Goal: Transaction & Acquisition: Purchase product/service

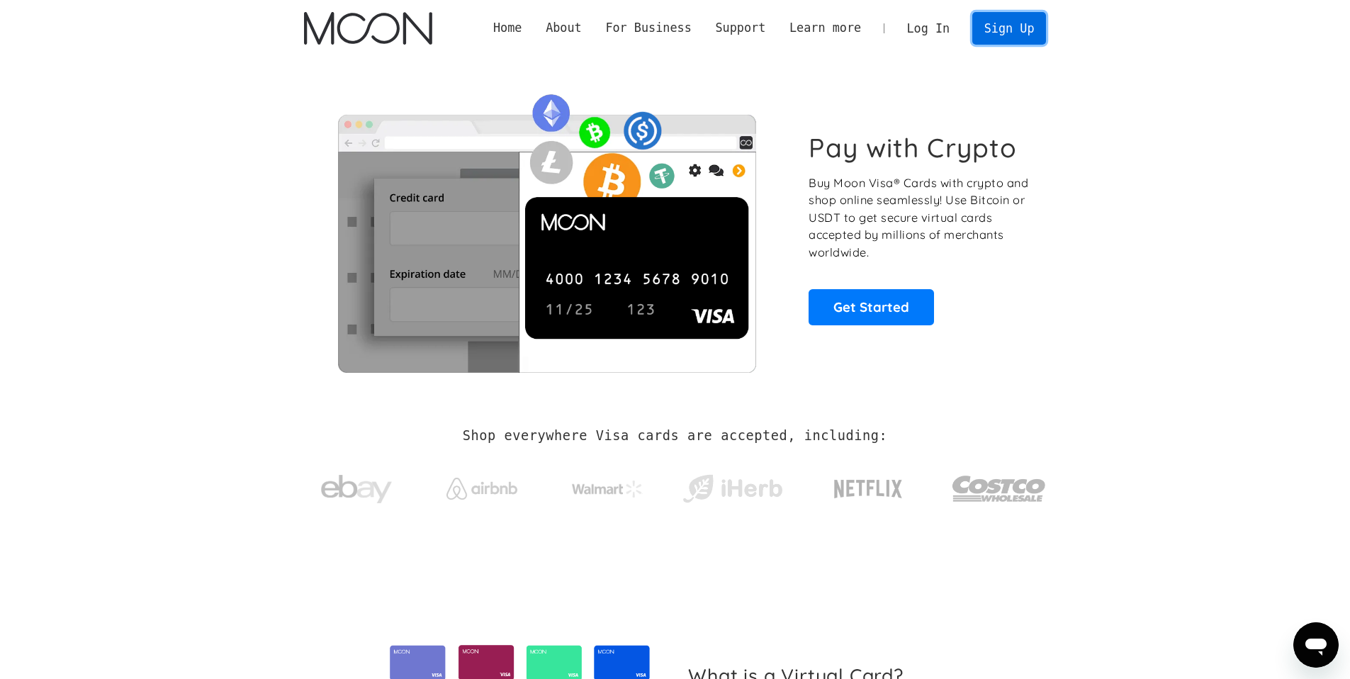
click at [1010, 39] on link "Sign Up" at bounding box center [1010, 28] width 74 height 32
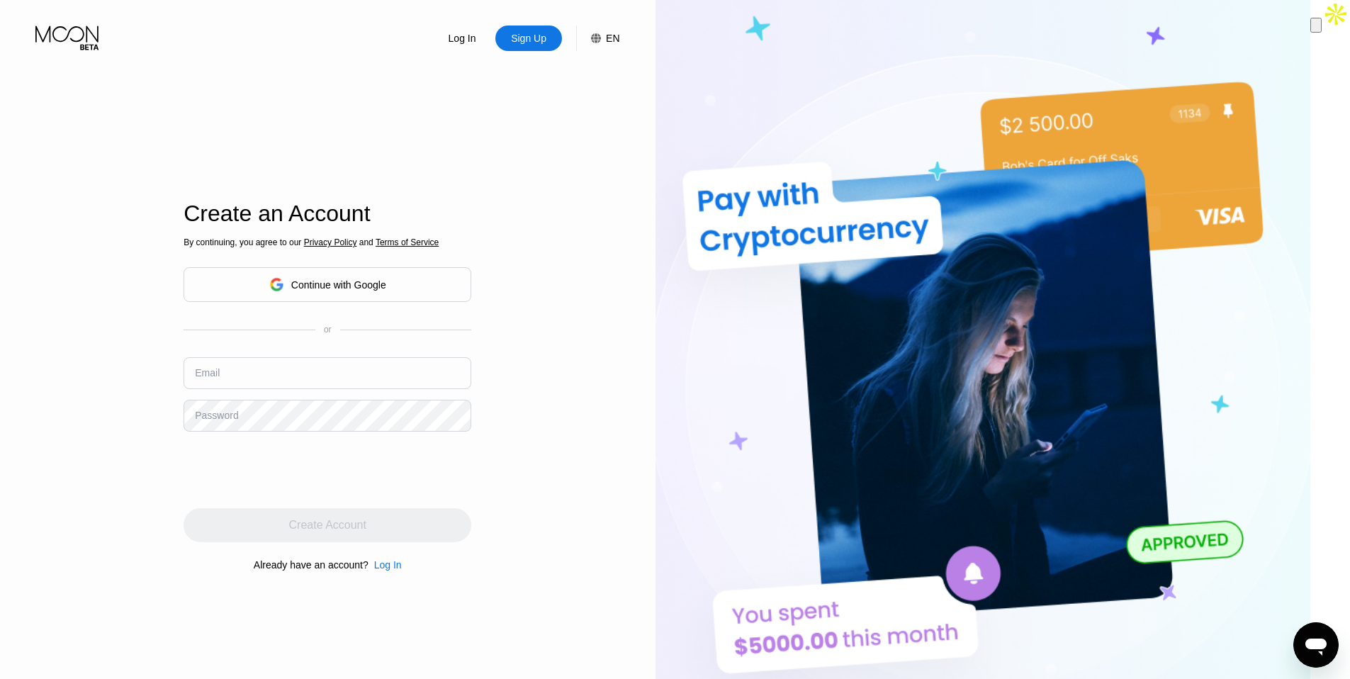
click at [383, 286] on div "Continue with Google" at bounding box center [338, 284] width 95 height 11
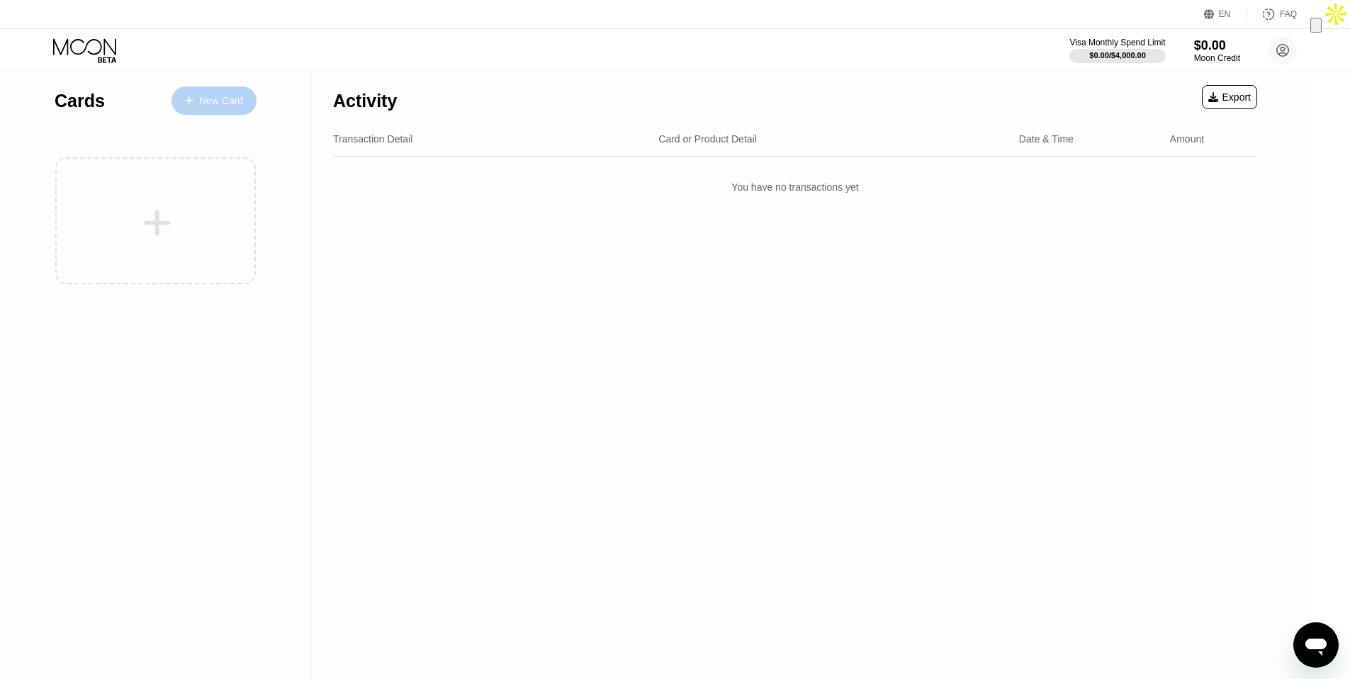
click at [230, 101] on div "New Card" at bounding box center [221, 101] width 44 height 12
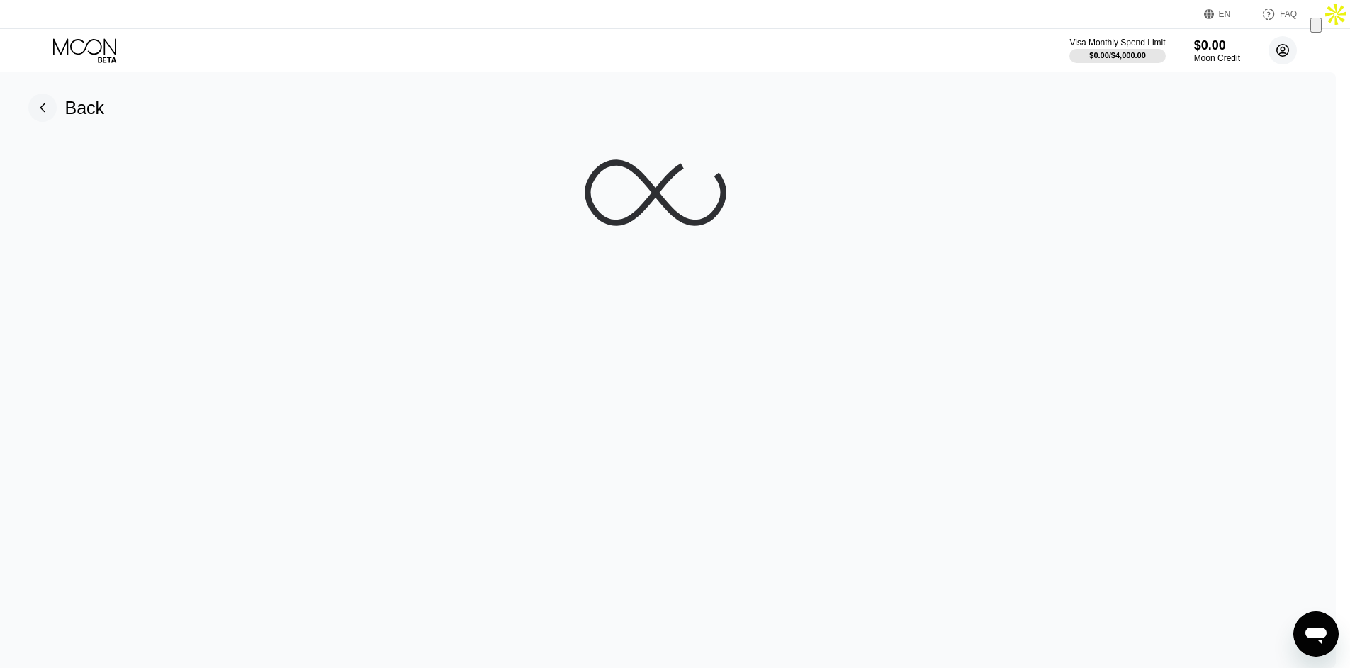
click at [1287, 55] on circle at bounding box center [1283, 50] width 28 height 28
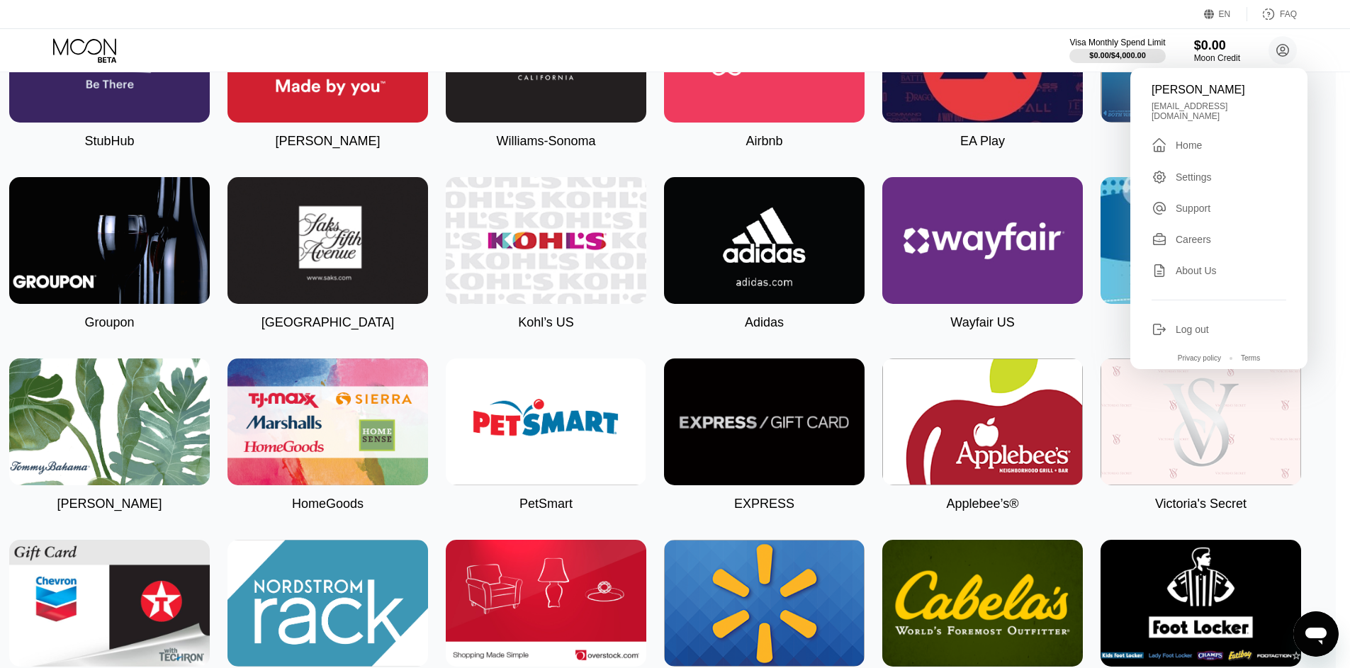
scroll to position [2219, 0]
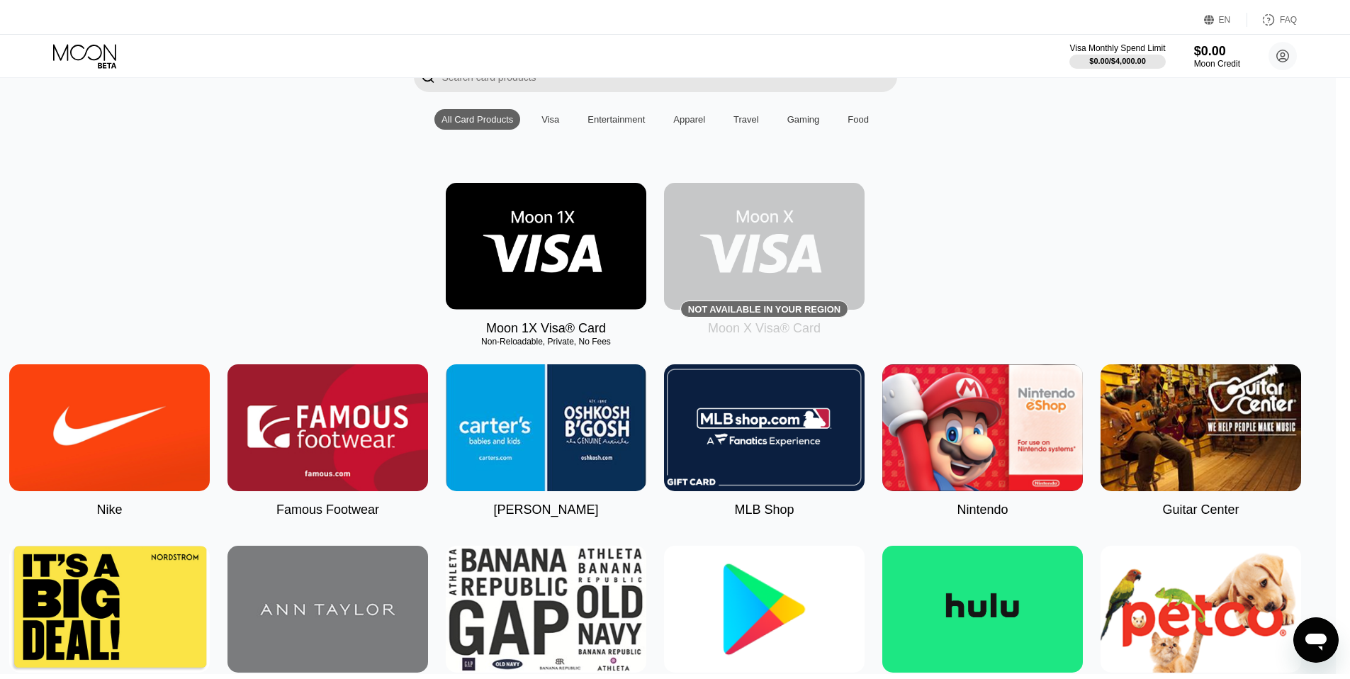
scroll to position [0, 0]
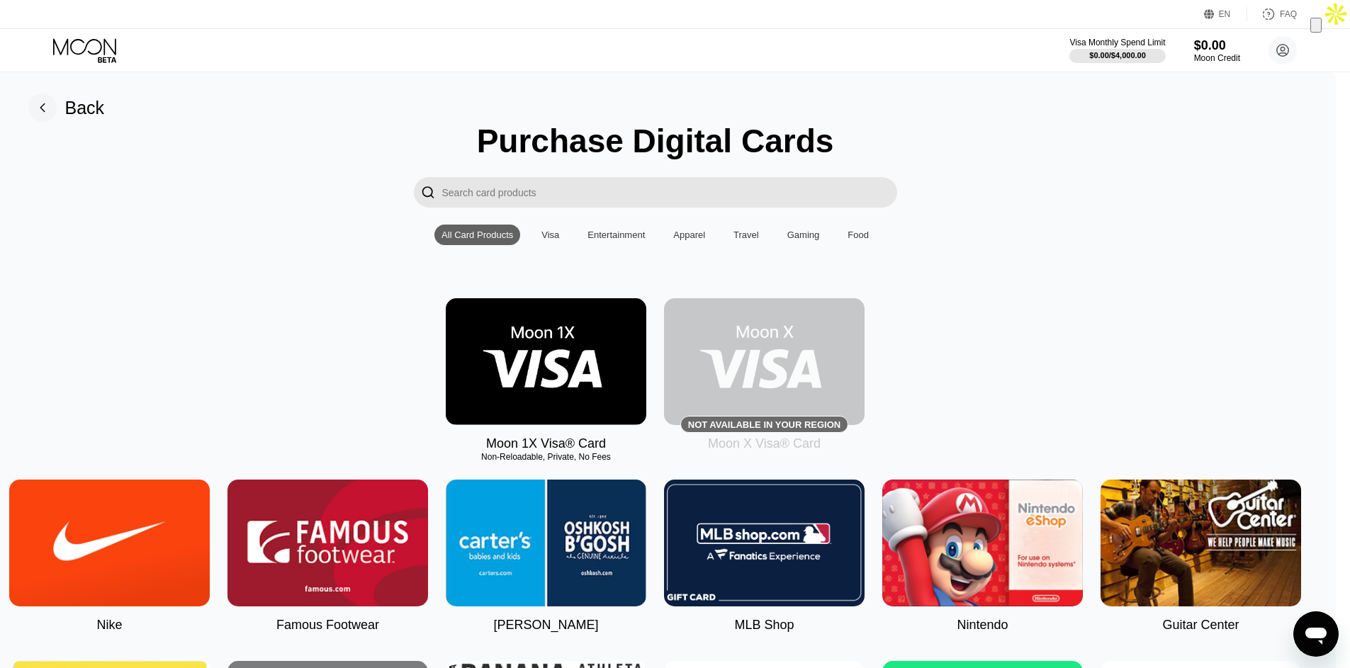
click at [523, 352] on img at bounding box center [546, 361] width 201 height 127
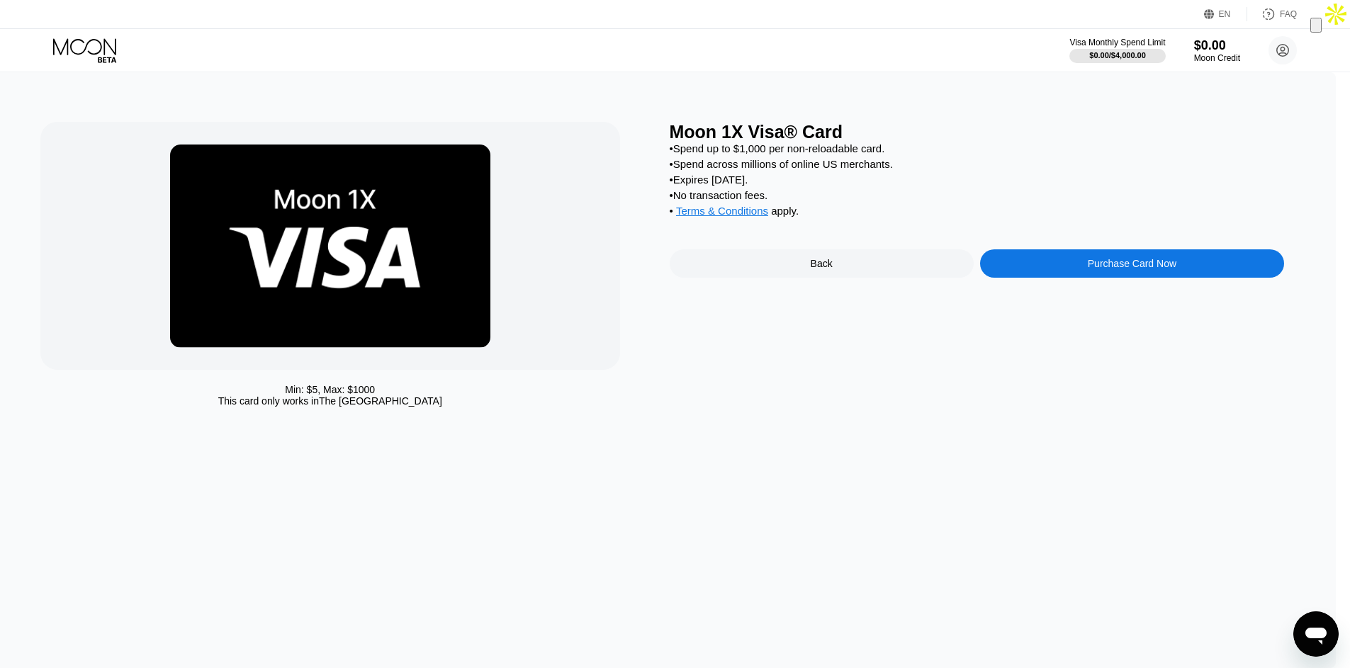
click at [1077, 274] on div "Purchase Card Now" at bounding box center [1132, 264] width 304 height 28
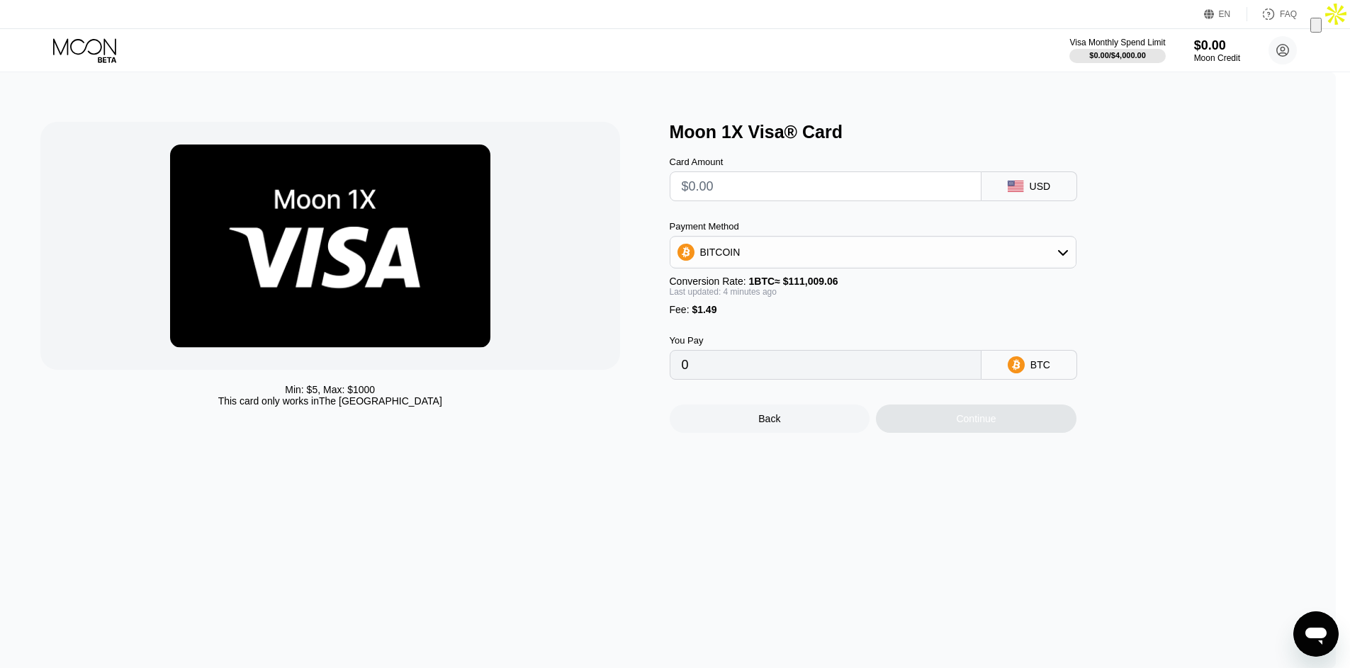
click at [754, 188] on input "text" at bounding box center [826, 186] width 288 height 28
type input "$1"
type input "0.00002243"
type input "$10"
type input "0.00010348"
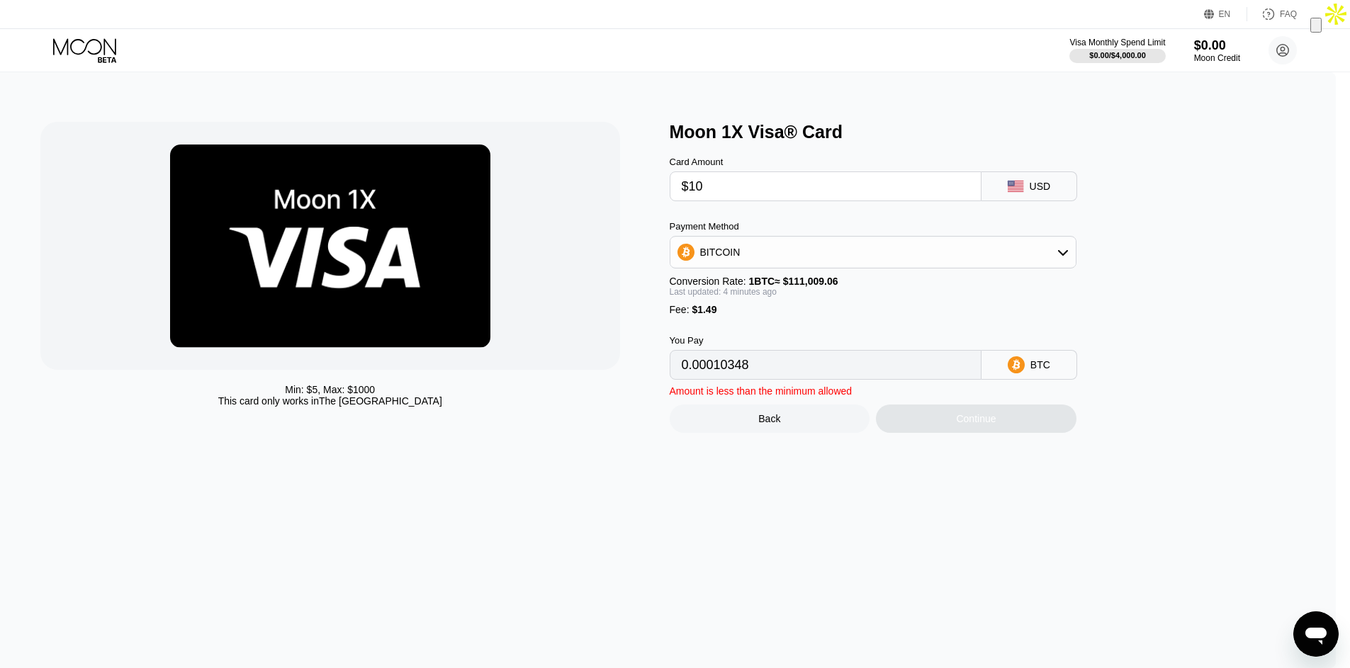
type input "$100"
type input "0.00091400"
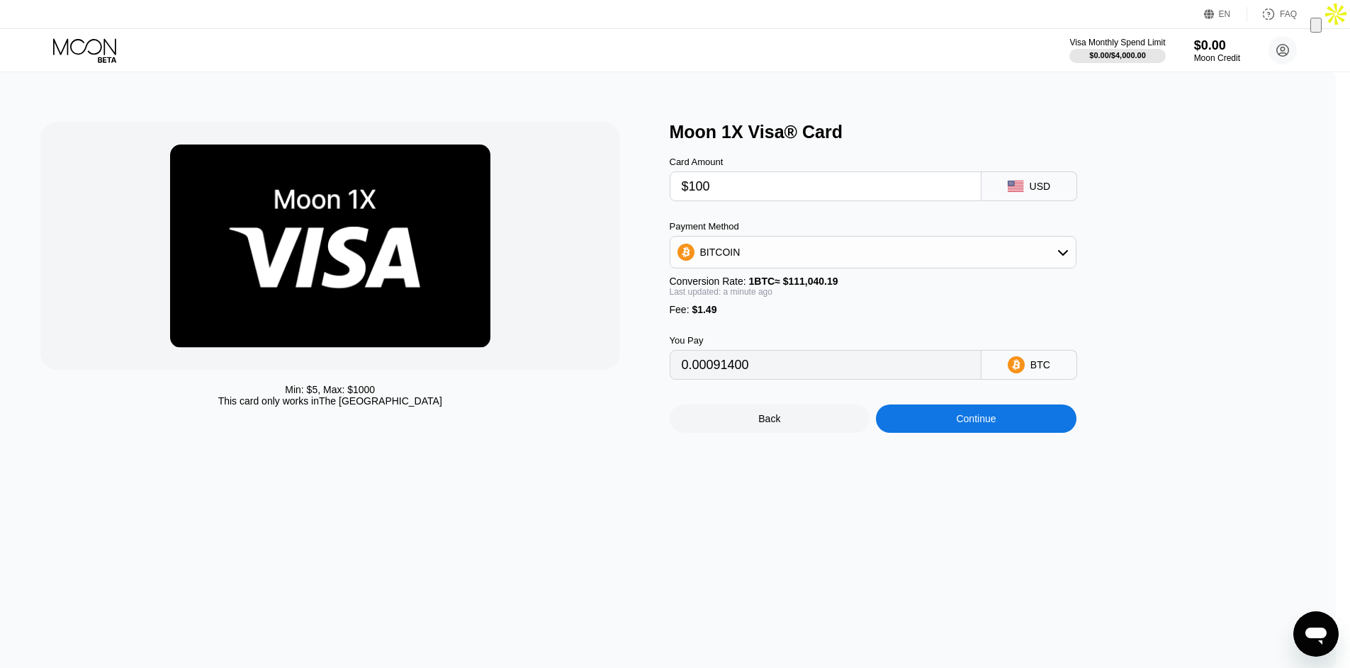
type input "$10"
type input "0.00010348"
type input "$1"
type input "0.00002243"
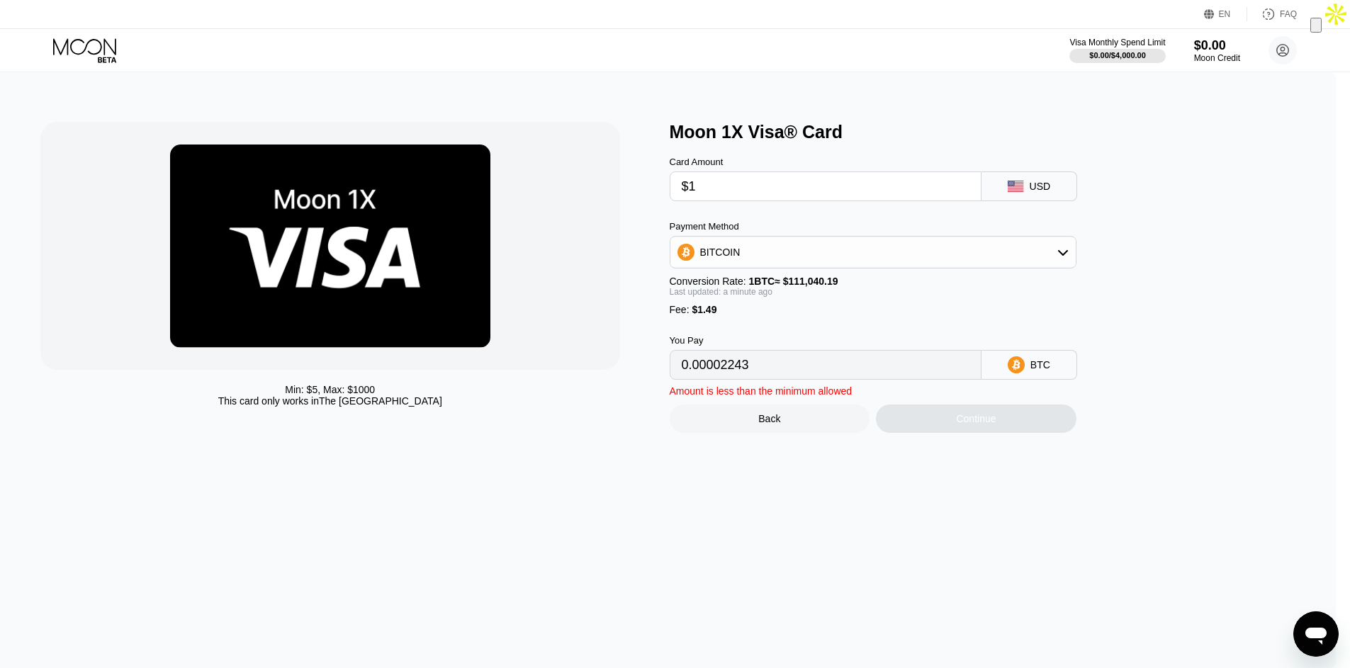
type input "$11"
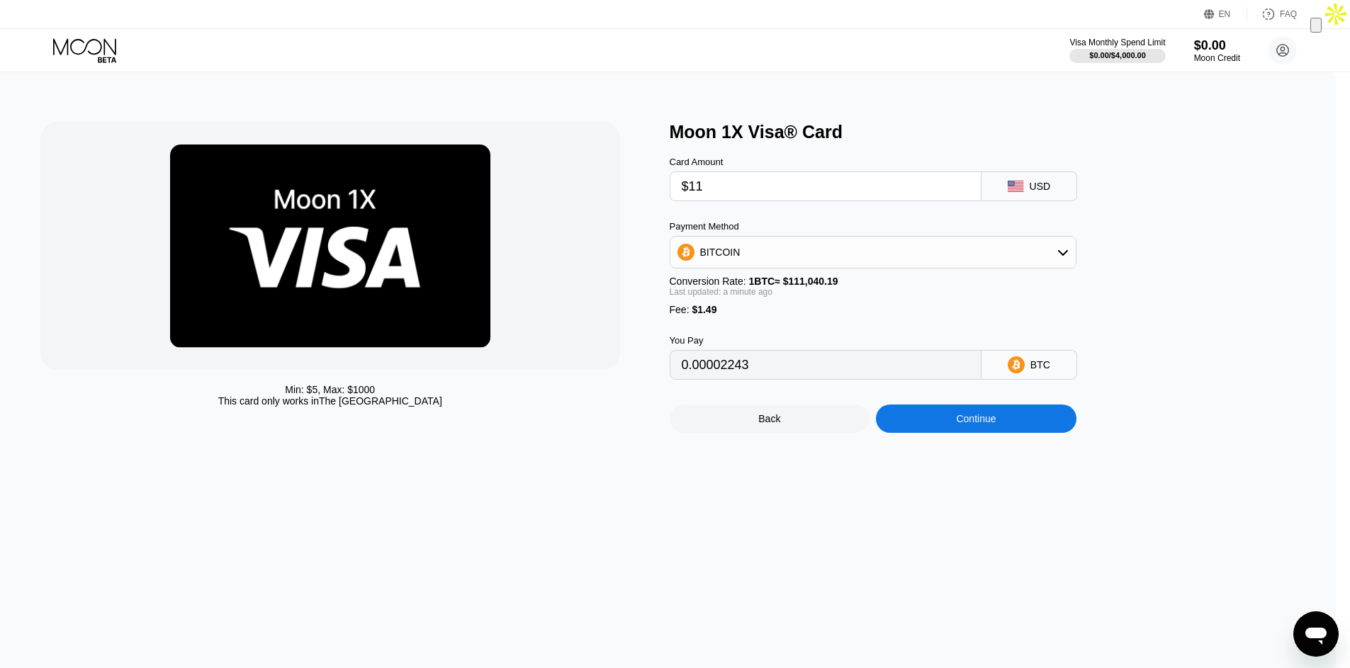
type input "0.00011249"
type input "$110"
type input "0.00100406"
type input "$110"
click at [1071, 429] on div "Continue" at bounding box center [976, 419] width 201 height 28
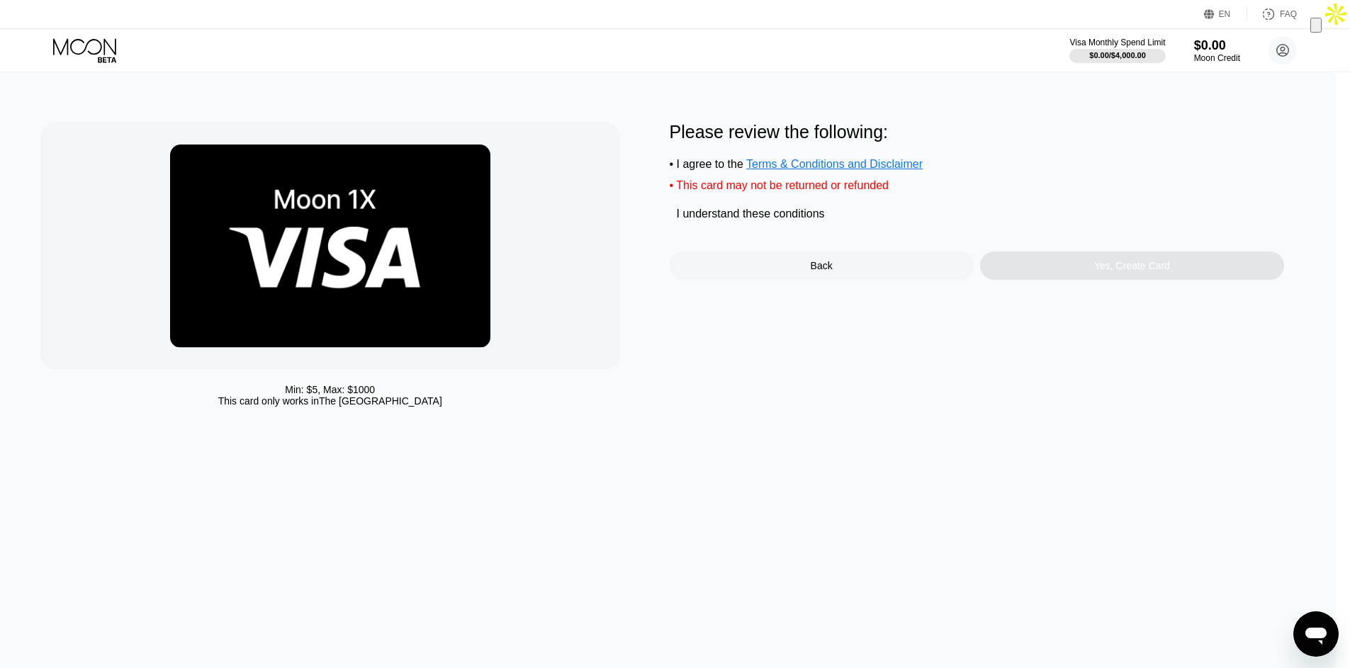
click at [747, 186] on div "• This card may not be returned or refunded" at bounding box center [977, 185] width 615 height 13
click at [1153, 274] on div "Yes, Create Card" at bounding box center [1132, 266] width 304 height 28
click at [1148, 262] on div "Yes, Create Card" at bounding box center [1132, 266] width 304 height 28
click at [827, 165] on span "Terms & Conditions and Disclaimer" at bounding box center [834, 164] width 177 height 12
click at [739, 208] on div "I understand these conditions" at bounding box center [751, 214] width 148 height 13
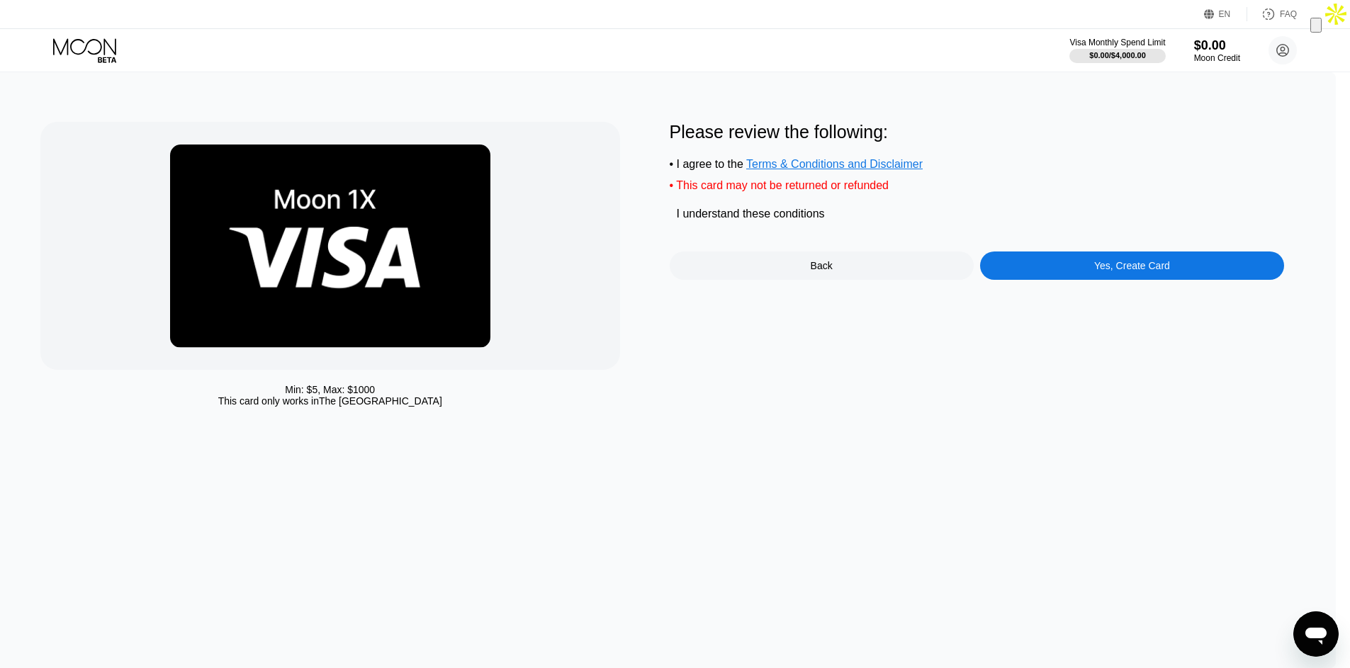
click at [1154, 262] on div "Yes, Create Card" at bounding box center [1132, 265] width 76 height 11
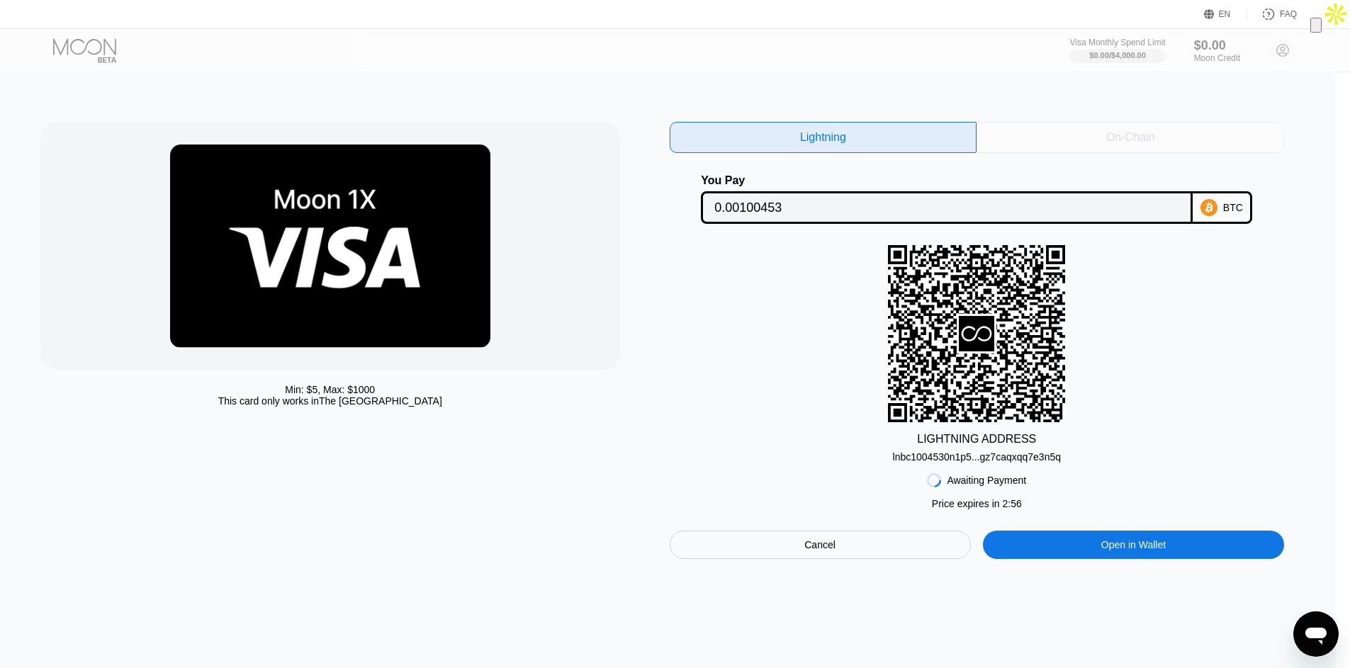
click at [1075, 133] on div "On-Chain" at bounding box center [1131, 137] width 308 height 31
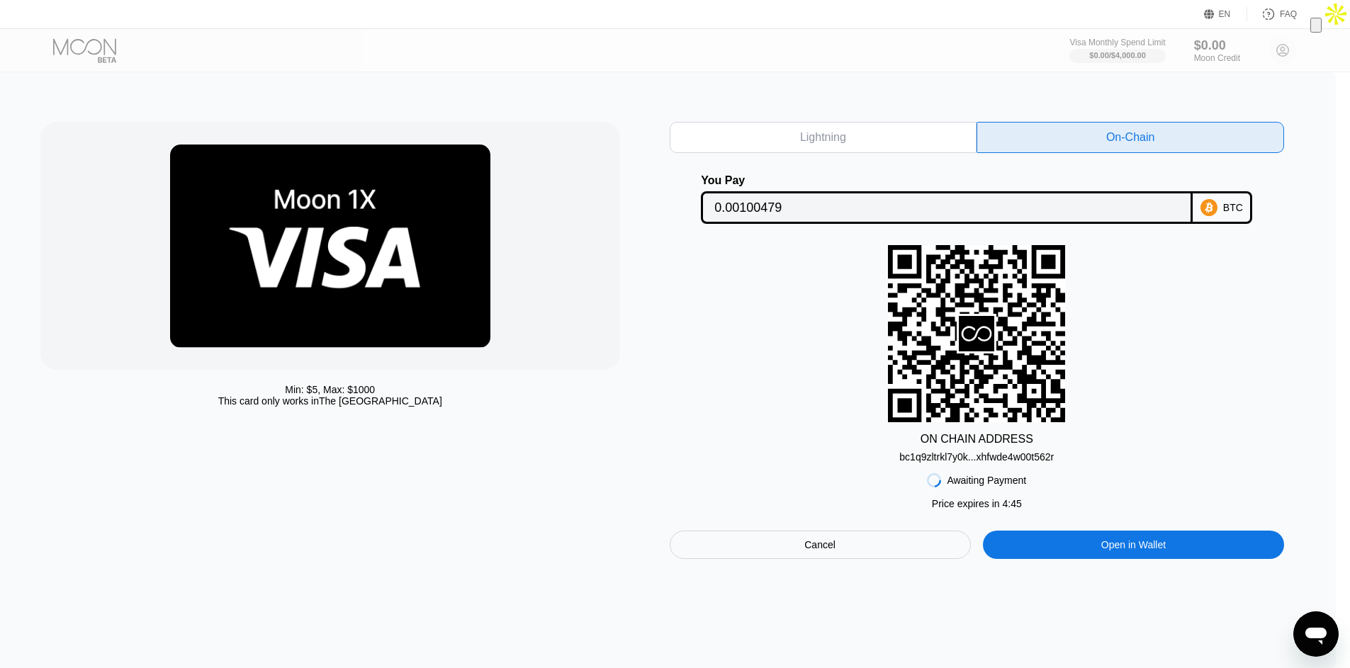
click at [935, 145] on div "Lightning" at bounding box center [824, 137] width 308 height 31
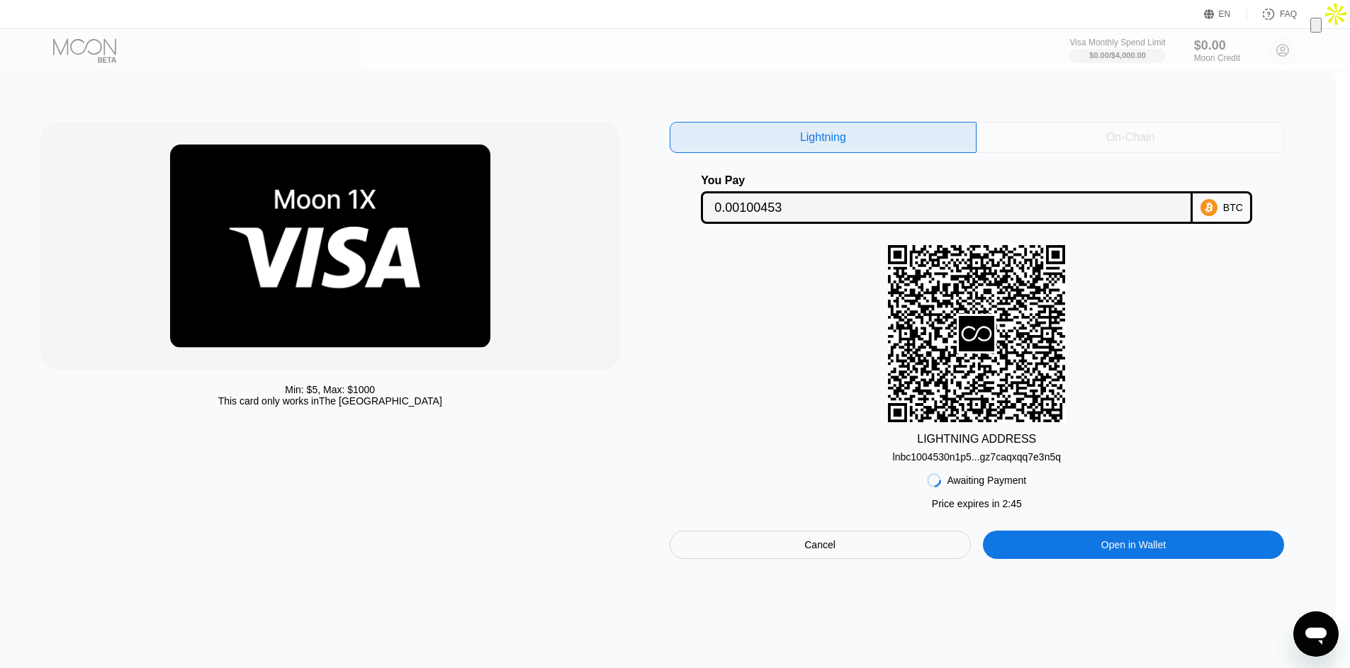
click at [1194, 139] on div "On-Chain" at bounding box center [1131, 137] width 308 height 31
type input "0.00100479"
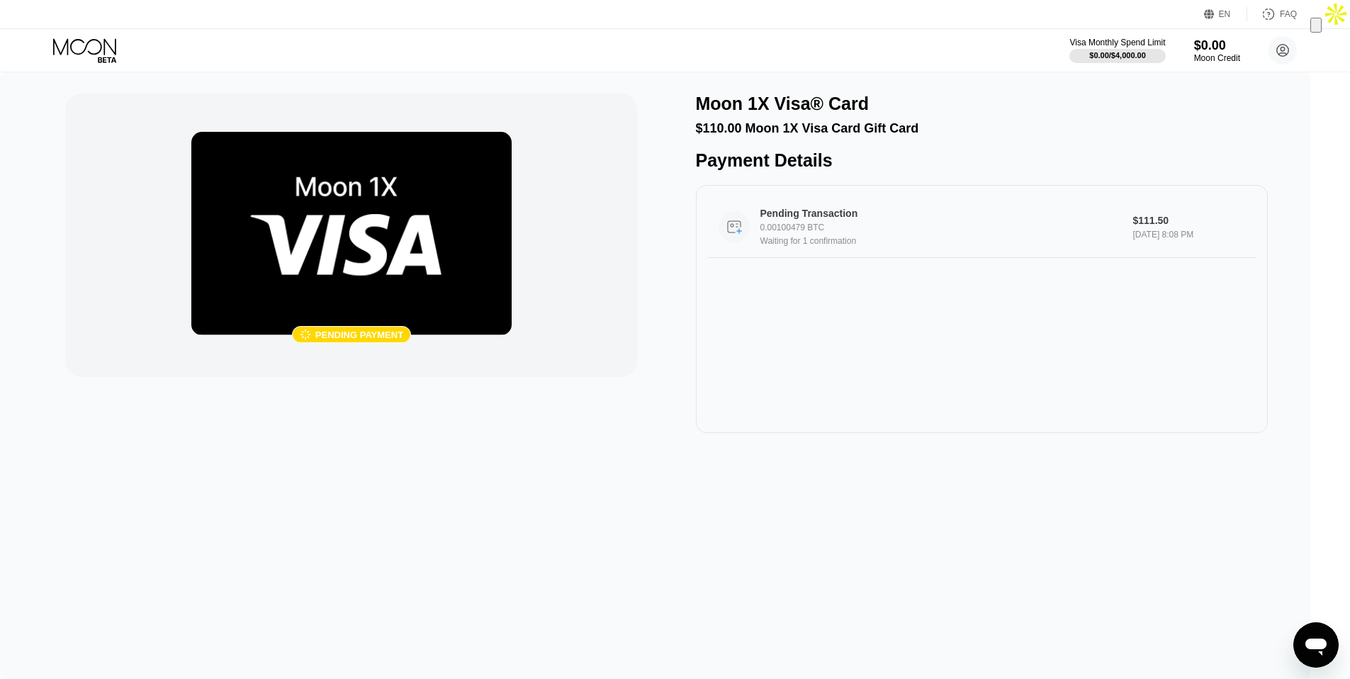
click at [906, 230] on div "0.00100479 BTC" at bounding box center [942, 228] width 363 height 10
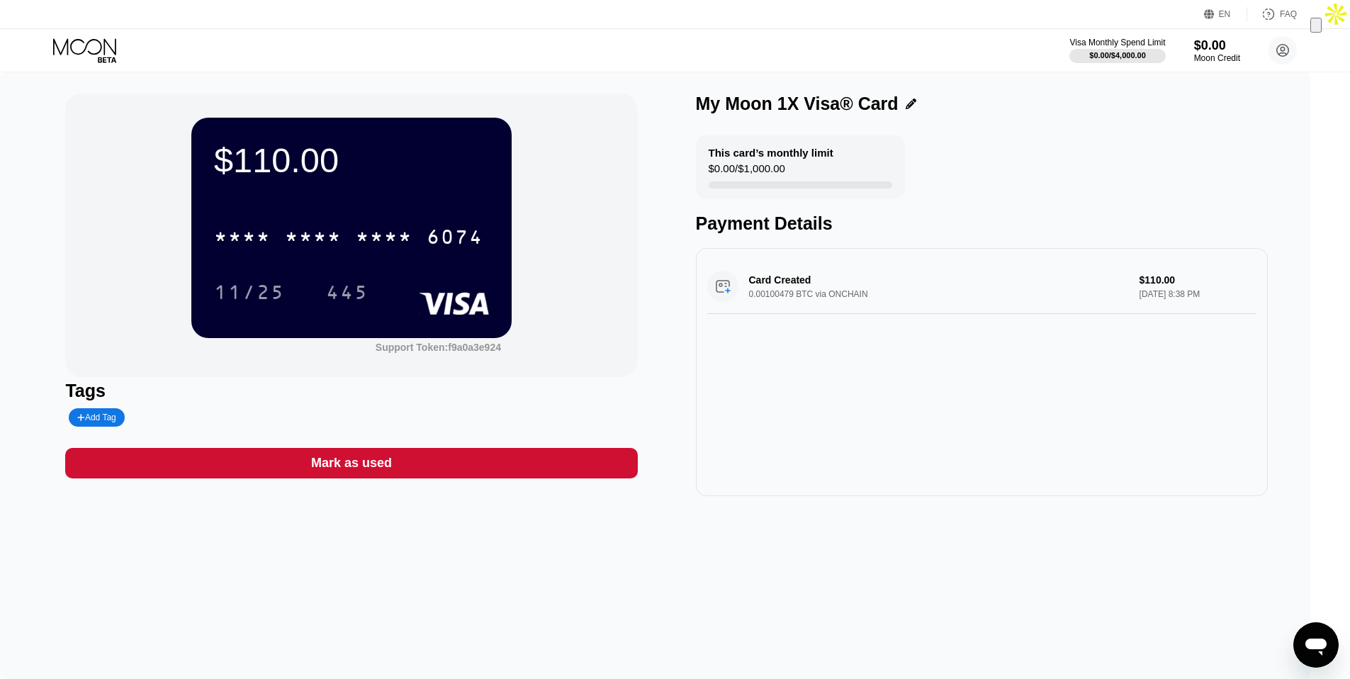
click at [318, 276] on div "11/25 445" at bounding box center [351, 291] width 275 height 35
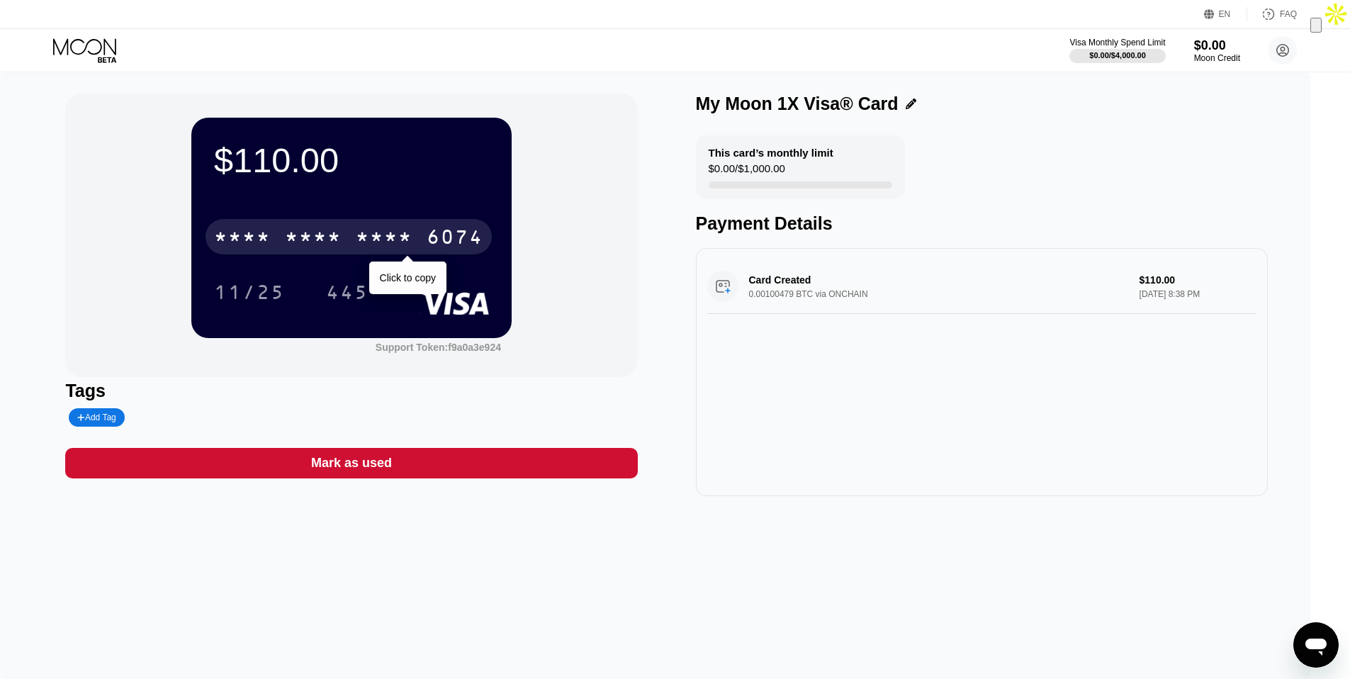
click at [385, 236] on div "* * * *" at bounding box center [384, 239] width 57 height 23
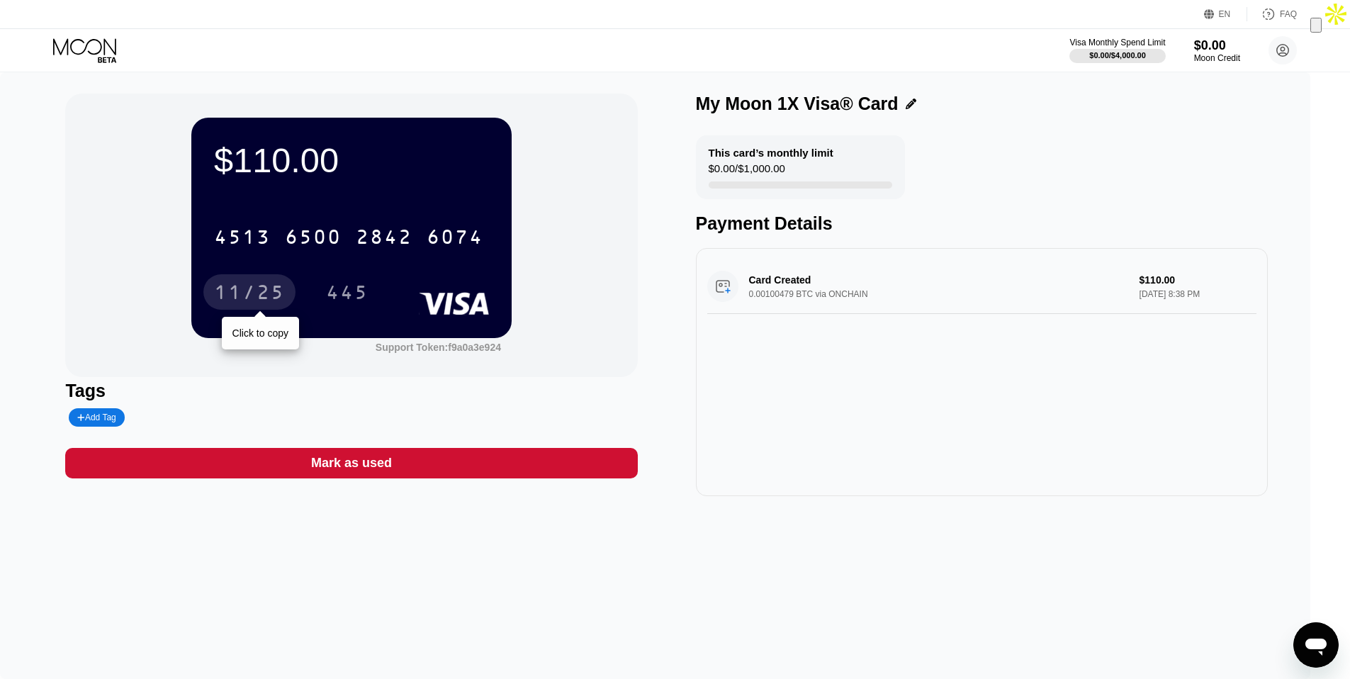
click at [239, 291] on div "11/25" at bounding box center [249, 294] width 71 height 23
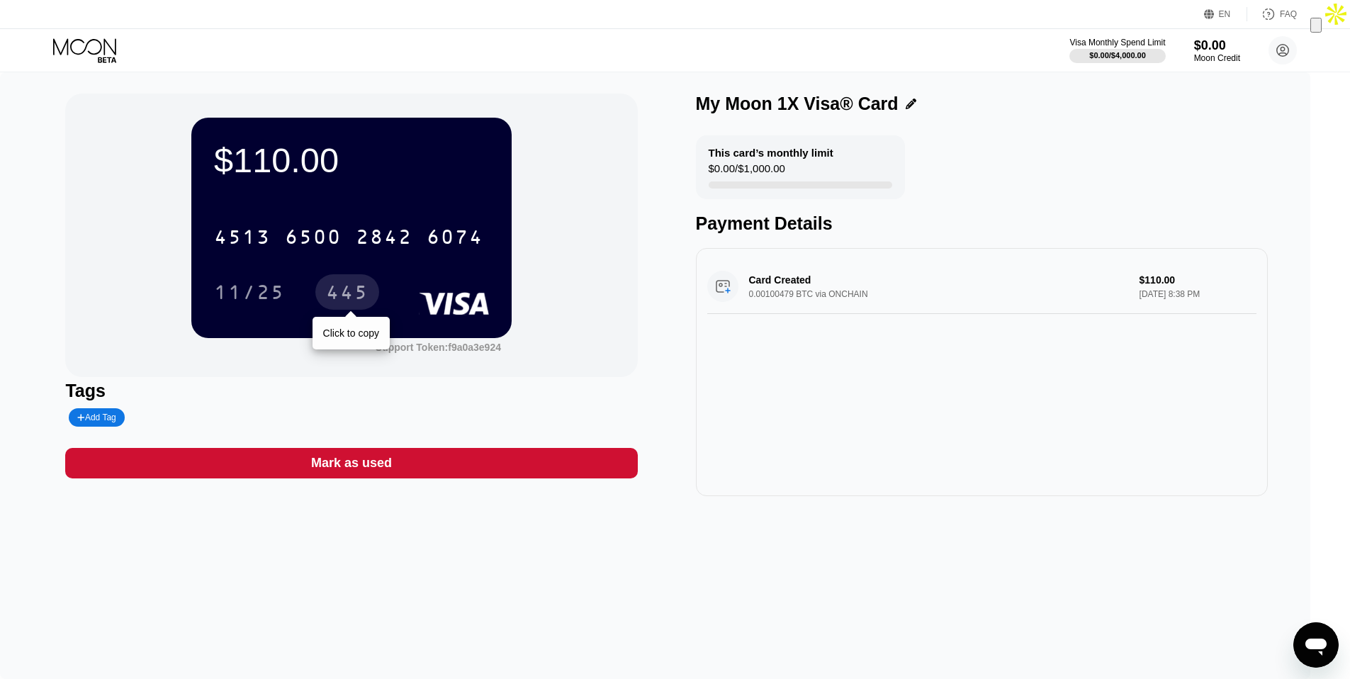
click at [367, 297] on div "445" at bounding box center [347, 294] width 43 height 23
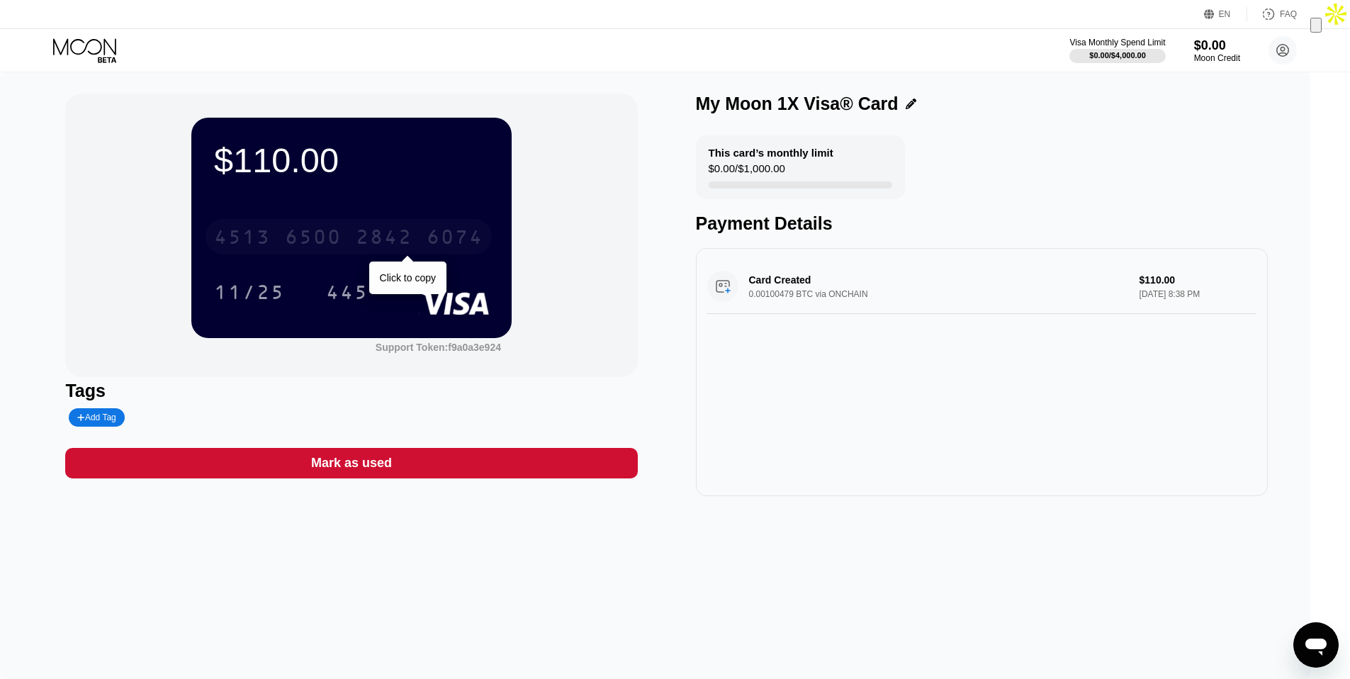
click at [297, 235] on div "6500" at bounding box center [313, 239] width 57 height 23
click at [330, 246] on div "* * * *" at bounding box center [313, 239] width 57 height 23
click at [1215, 51] on div "$0.00" at bounding box center [1217, 45] width 47 height 15
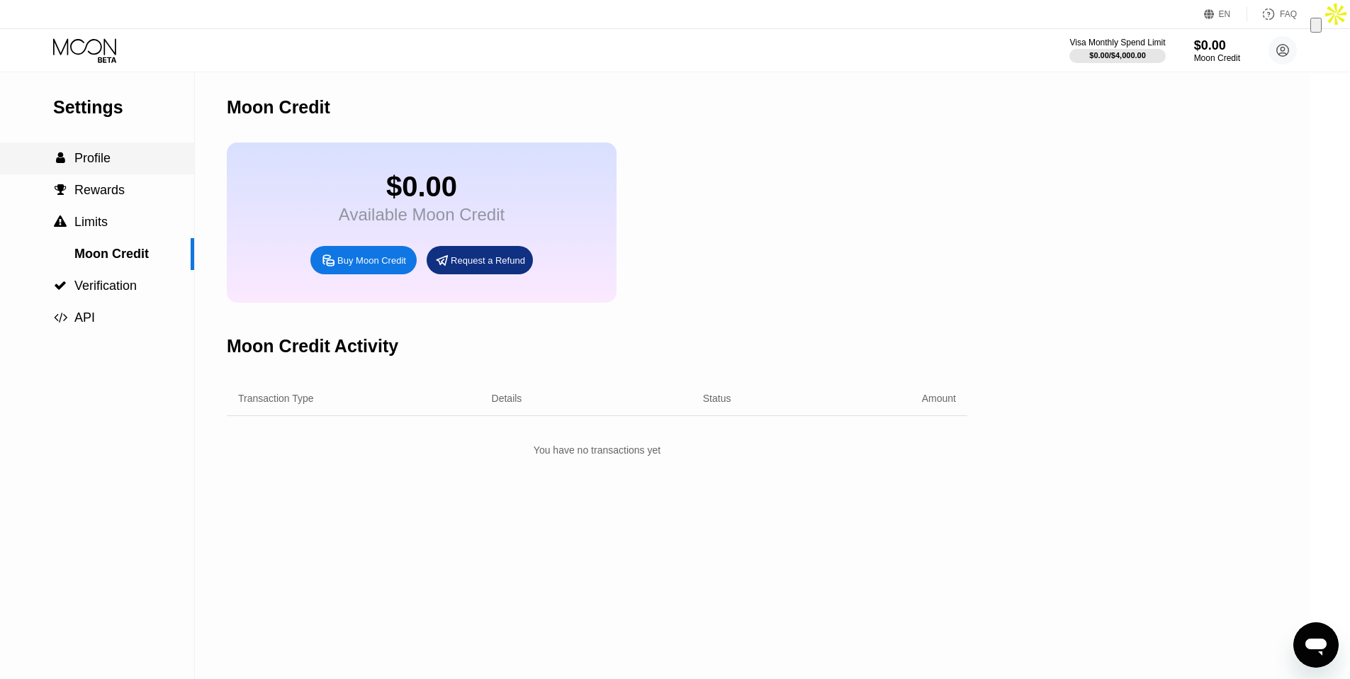
click at [101, 163] on span "Profile" at bounding box center [92, 158] width 36 height 14
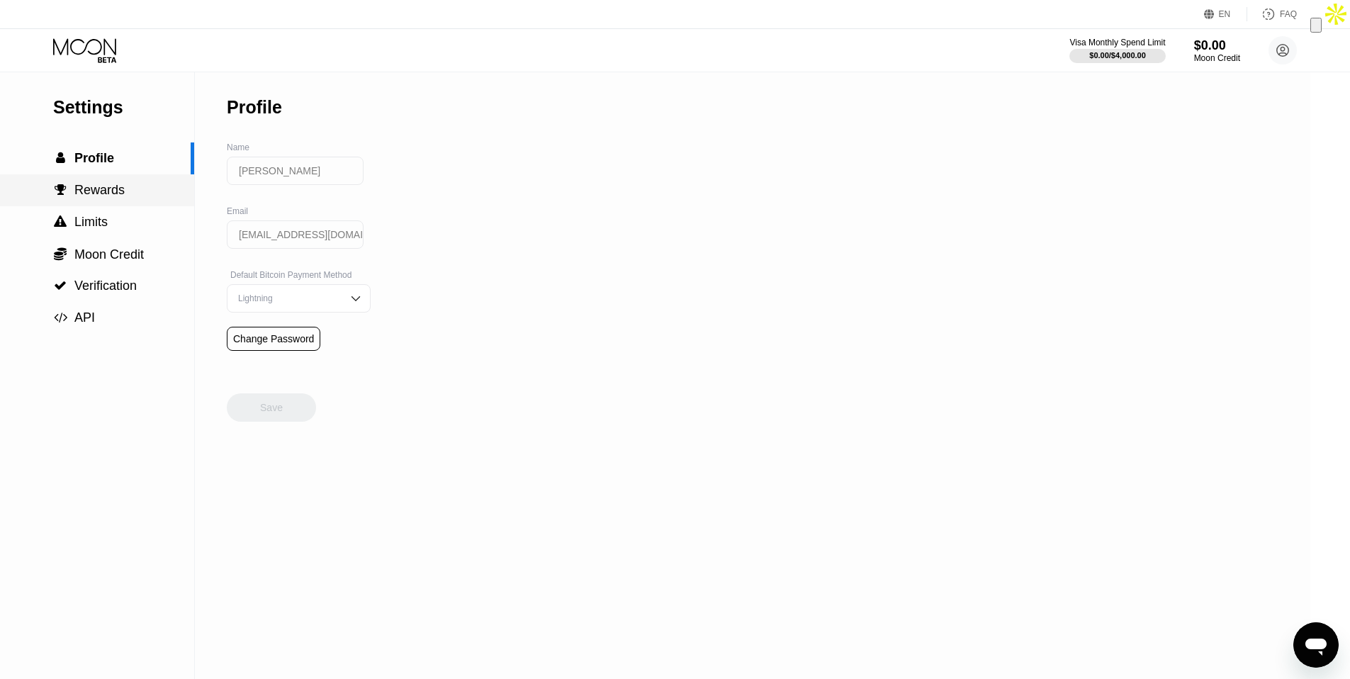
click at [101, 191] on span "Rewards" at bounding box center [99, 190] width 50 height 14
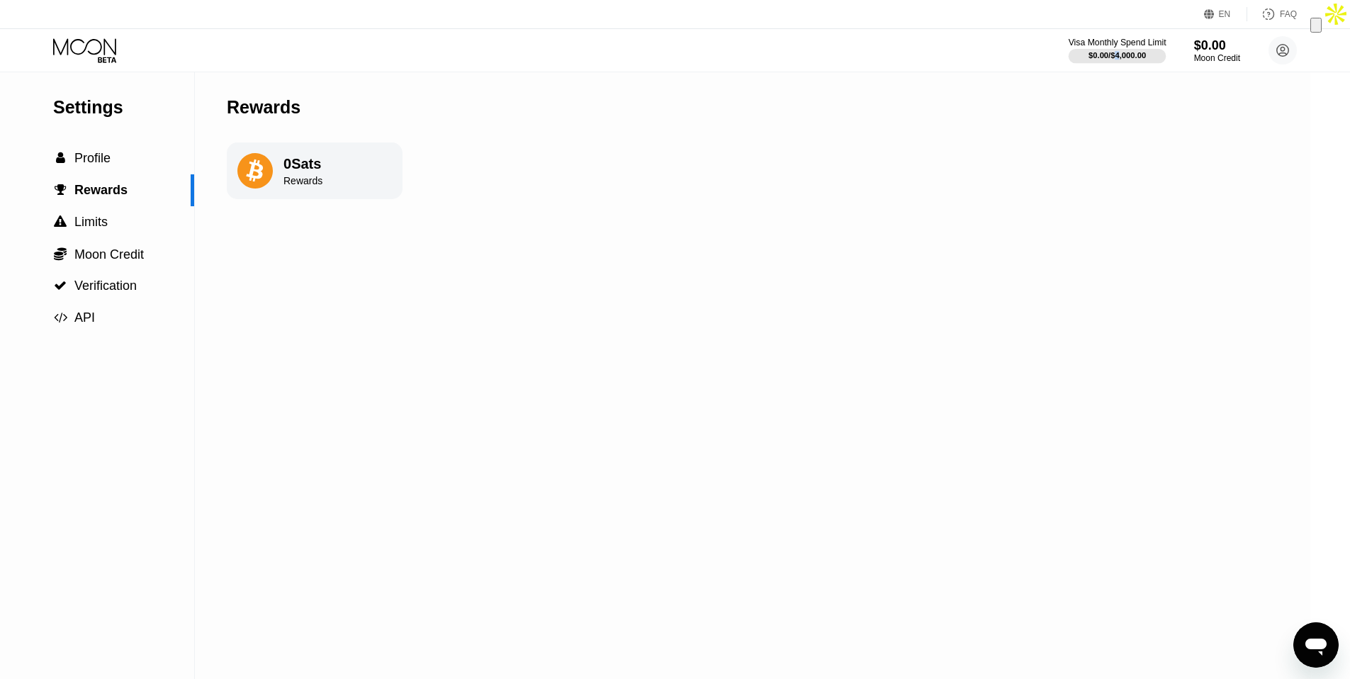
click at [1112, 58] on div "$0.00 / $4,000.00" at bounding box center [1117, 55] width 57 height 9
click at [1180, 49] on div "Visa Monthly Spend Limit $0.00 / $4,000.00 $0.00 Moon Credit John Charles johnc…" at bounding box center [1184, 50] width 228 height 28
click at [1282, 47] on icon at bounding box center [1283, 50] width 28 height 28
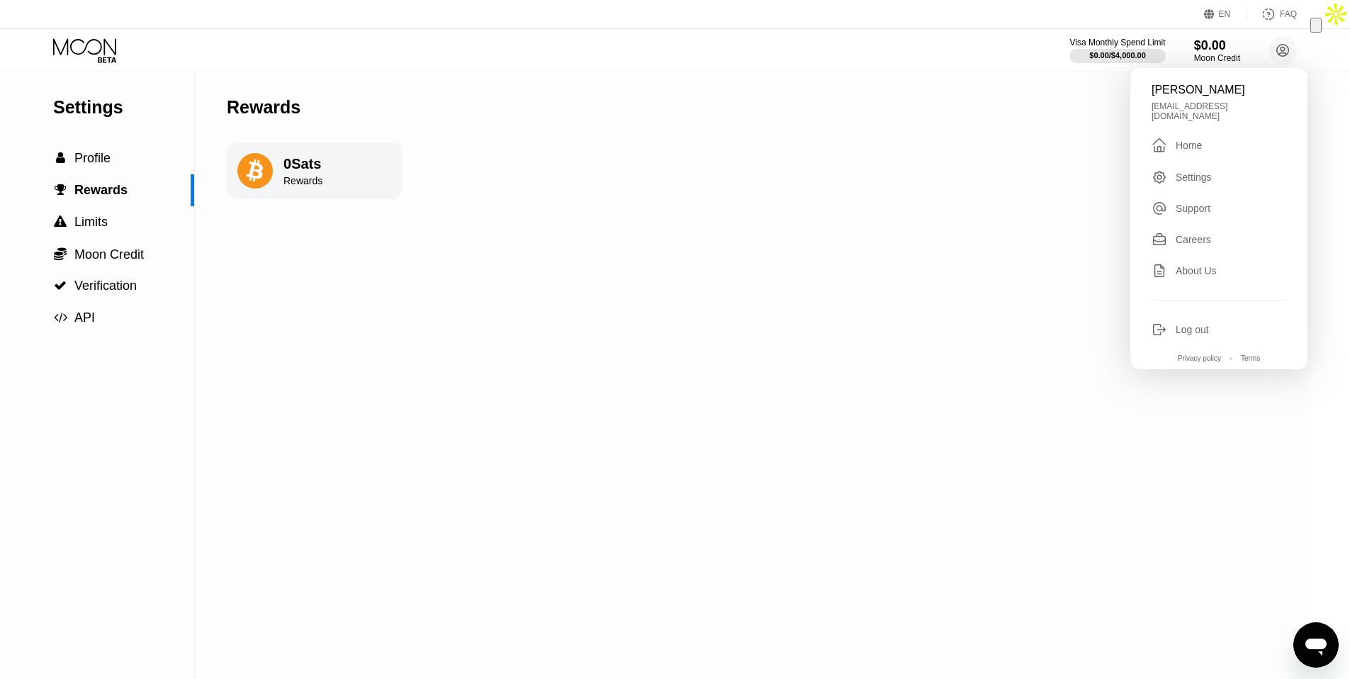
click at [1197, 140] on div "Home" at bounding box center [1189, 145] width 26 height 11
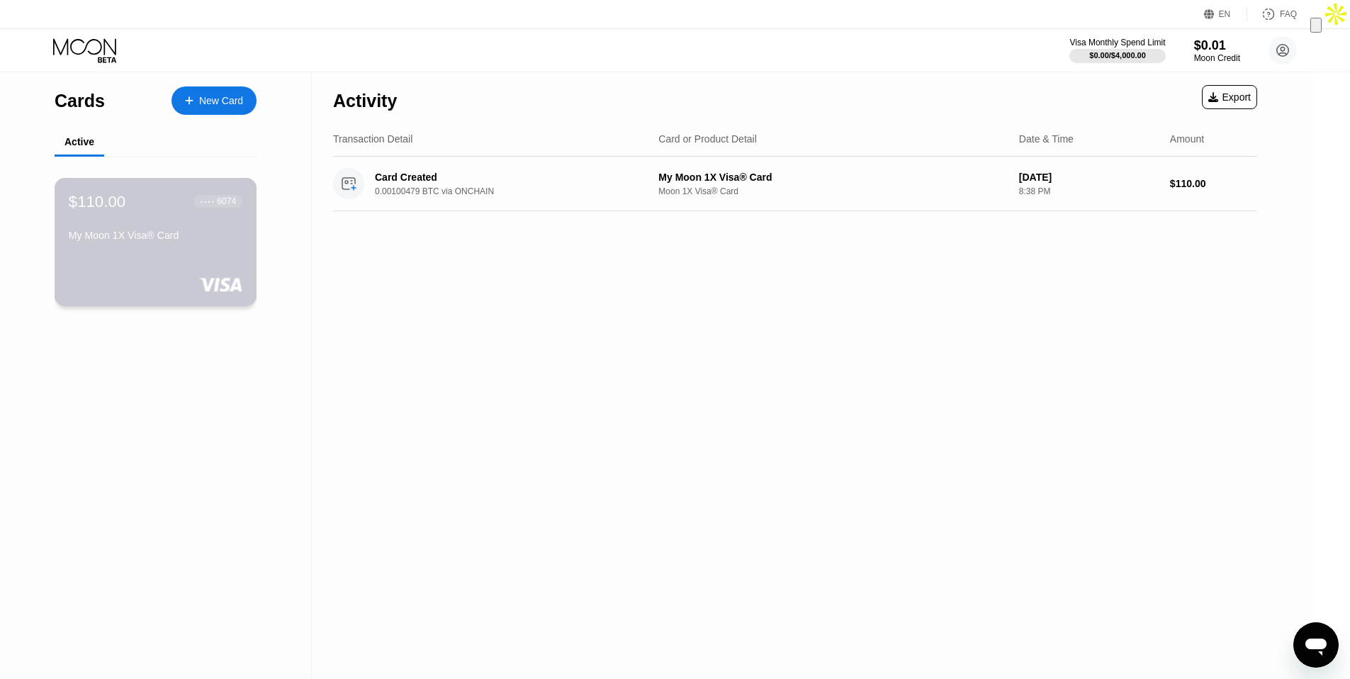
click at [176, 241] on div "My Moon 1X Visa® Card" at bounding box center [156, 235] width 174 height 11
